Goal: Complete application form

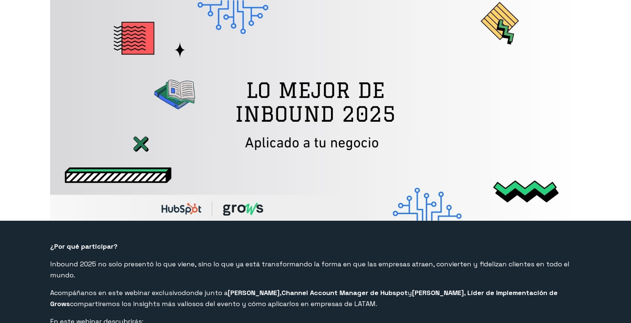
select select "CO"
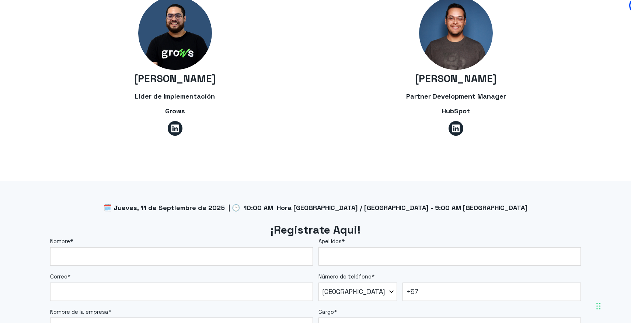
scroll to position [527, 0]
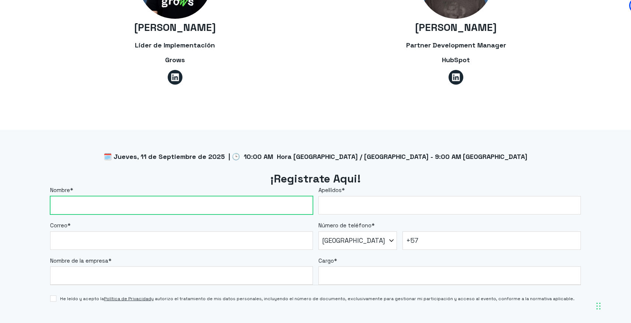
click at [167, 196] on input "Nombre *" at bounding box center [181, 205] width 263 height 18
type input "[PERSON_NAME]"
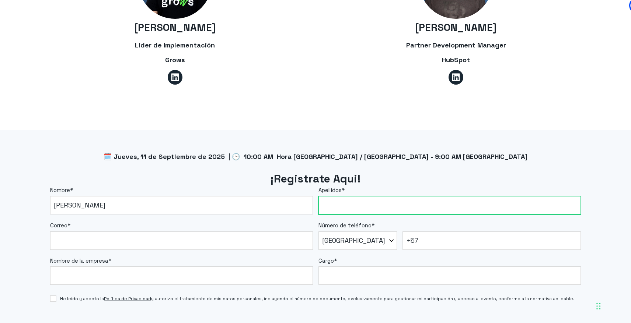
type input "[PERSON_NAME]"
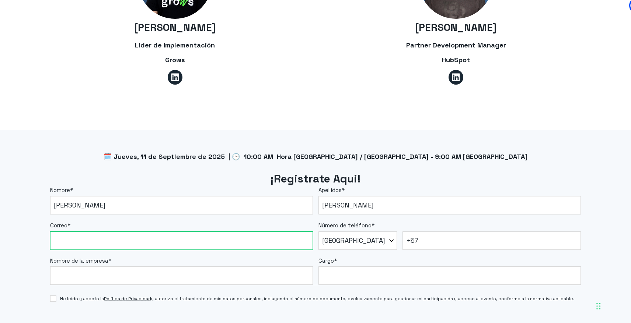
type input "[PERSON_NAME][EMAIL_ADDRESS][PERSON_NAME][DOMAIN_NAME]"
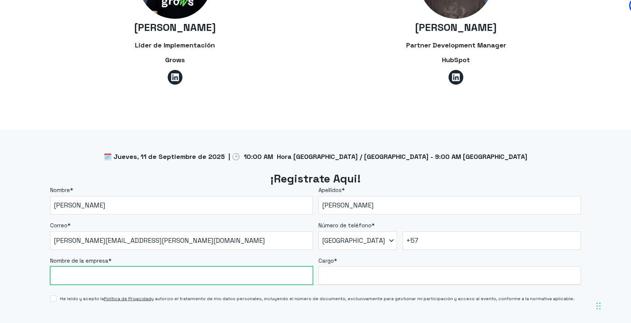
type input "80237497"
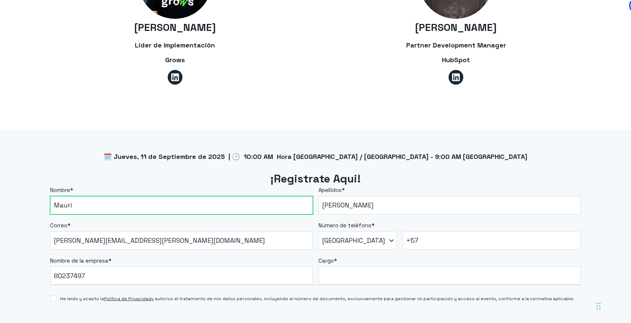
type input "Mauri"
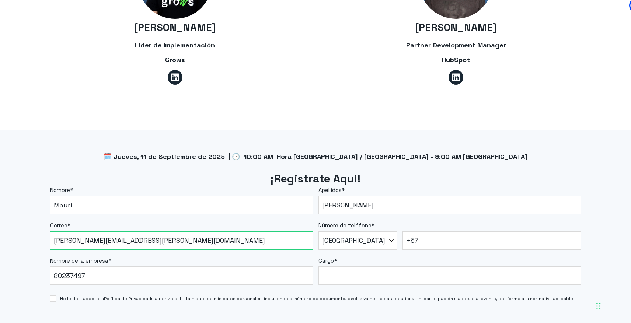
click at [168, 237] on input "[PERSON_NAME][EMAIL_ADDRESS][PERSON_NAME][DOMAIN_NAME]" at bounding box center [181, 241] width 263 height 18
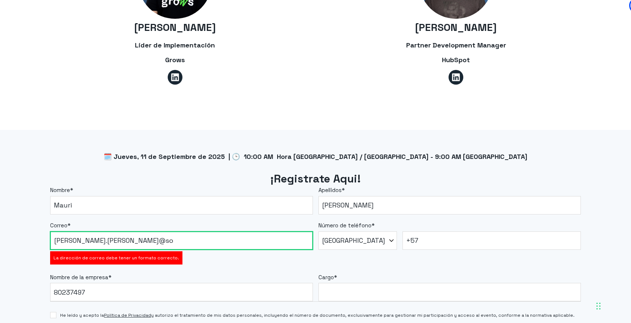
type input "[PERSON_NAME][EMAIL_ADDRESS][PERSON_NAME][DOMAIN_NAME]"
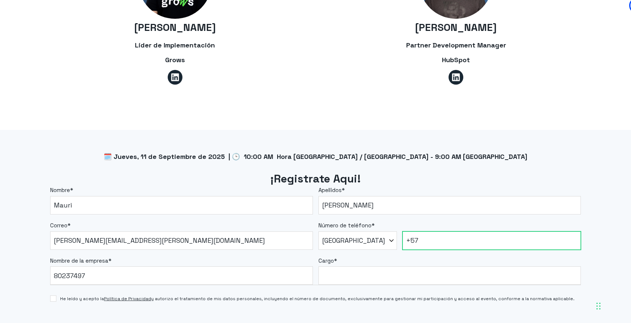
click at [429, 232] on input "+57" at bounding box center [491, 241] width 179 height 18
type input "[PHONE_NUMBER]"
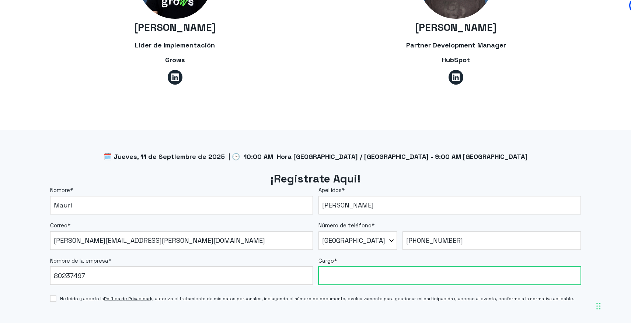
click at [354, 267] on input "Cargo *" at bounding box center [449, 276] width 263 height 18
type input "KAM"
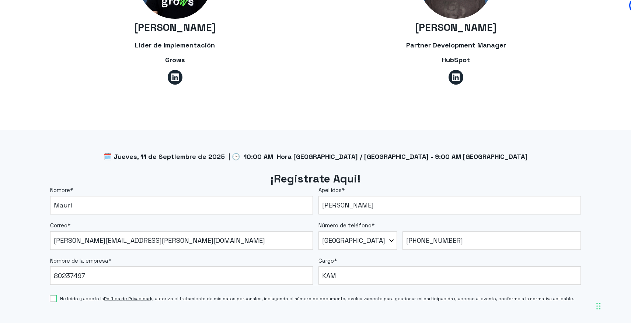
click at [55, 296] on input "He leído y acepto la Política de Privacidad y autorizo el tratamiento de mis da…" at bounding box center [53, 299] width 6 height 6
checkbox input "true"
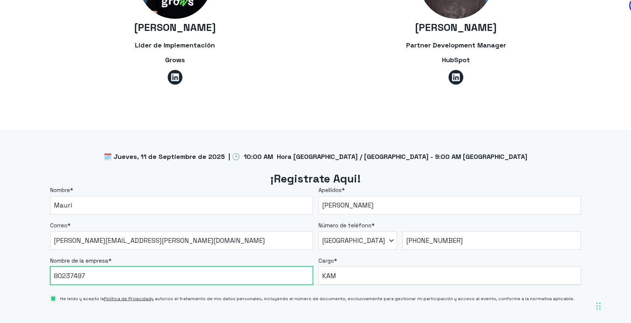
click at [90, 267] on input "80237497" at bounding box center [181, 276] width 263 height 18
type input "Sovos"
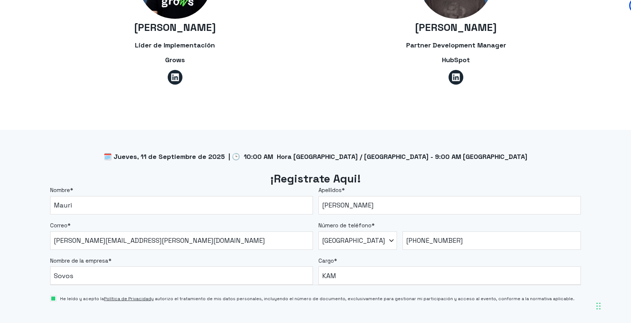
click at [114, 295] on div "He leído y acepto la Política de Privacidad y autorizo el tratamiento de mis da…" at bounding box center [315, 296] width 531 height 21
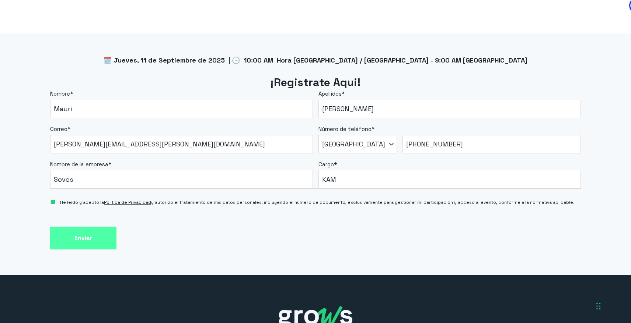
scroll to position [627, 0]
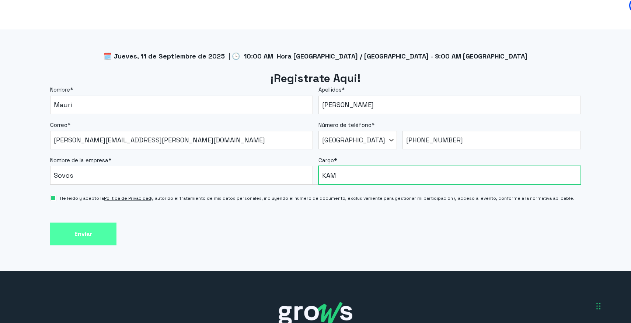
click at [343, 166] on input "KAM" at bounding box center [449, 175] width 263 height 18
type input "KAM"
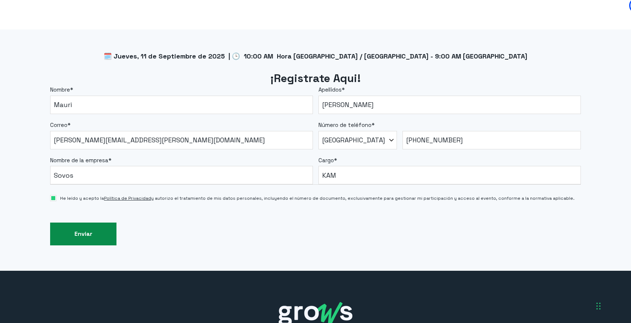
click at [103, 225] on input "Enviar" at bounding box center [83, 234] width 66 height 23
